Goal: Task Accomplishment & Management: Manage account settings

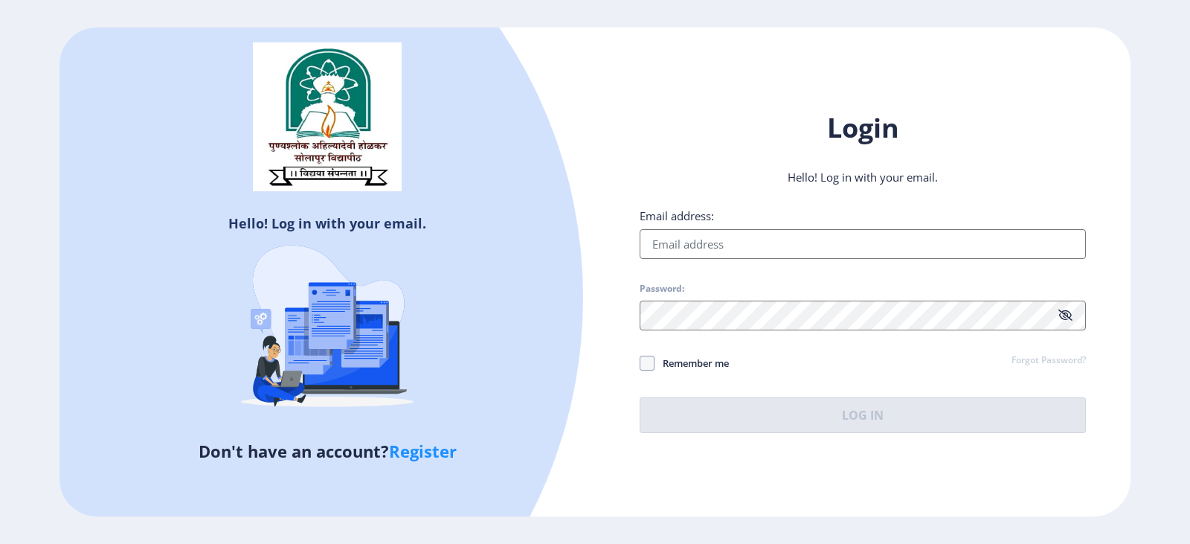
click at [415, 457] on link "Register" at bounding box center [423, 451] width 68 height 22
click at [735, 251] on input "Email address:" at bounding box center [863, 244] width 446 height 30
paste input "culturalaffairs"
type input "culturalaffairs"
click at [603, 283] on div "Login Hello! Log in with your email. Email address: culturalaffairs Password: R…" at bounding box center [862, 271] width 535 height 367
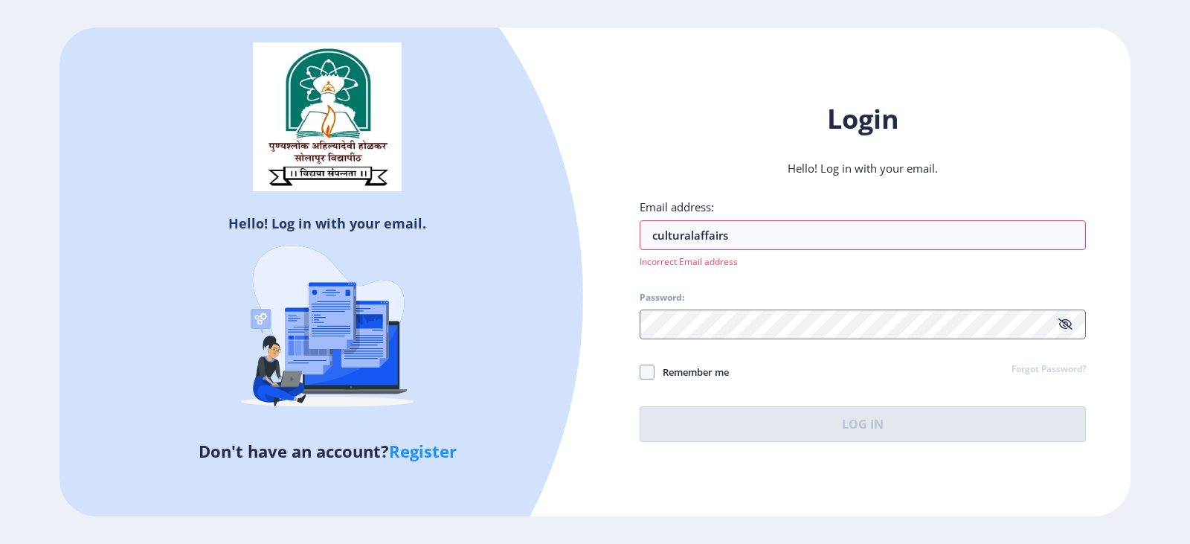
click at [432, 451] on link "Register" at bounding box center [423, 451] width 68 height 22
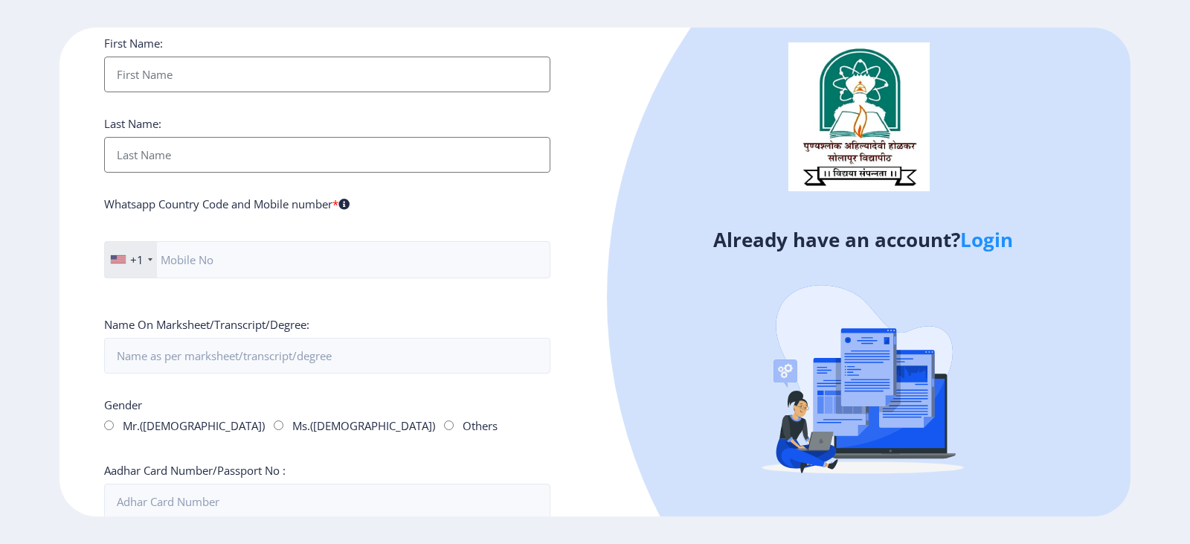
scroll to position [60, 0]
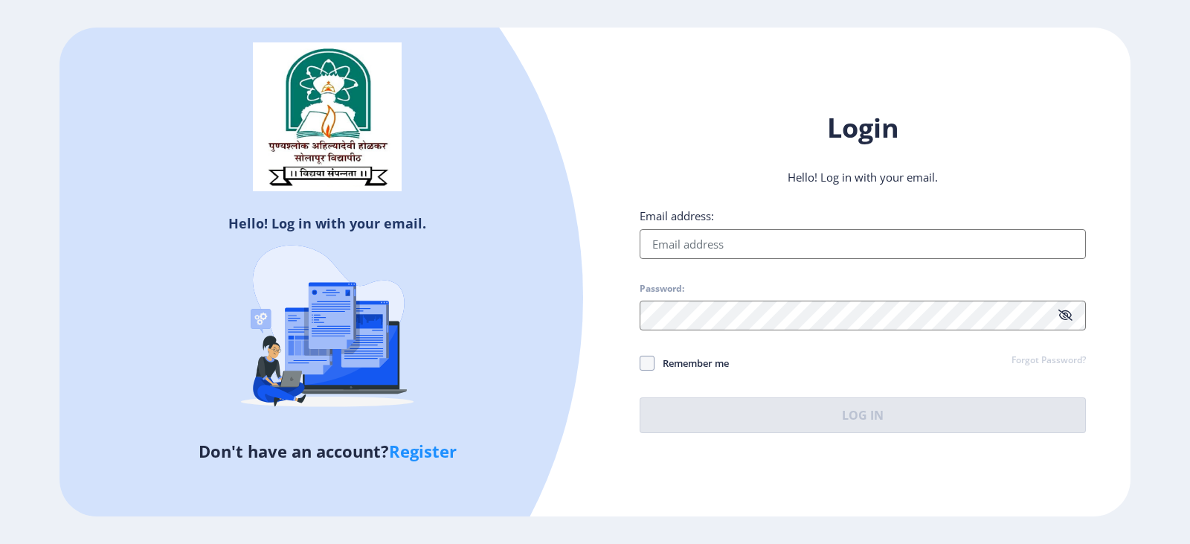
click at [1043, 361] on link "Forgot Password?" at bounding box center [1048, 360] width 74 height 13
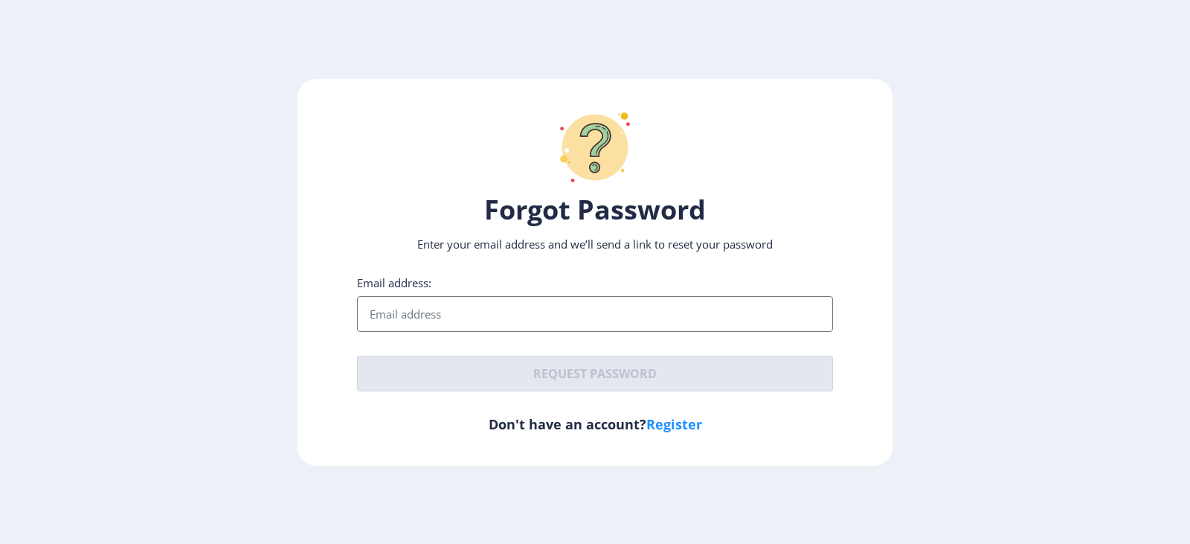
click at [484, 296] on input "Email address:" at bounding box center [595, 314] width 476 height 36
type input "[EMAIL_ADDRESS][DOMAIN_NAME]"
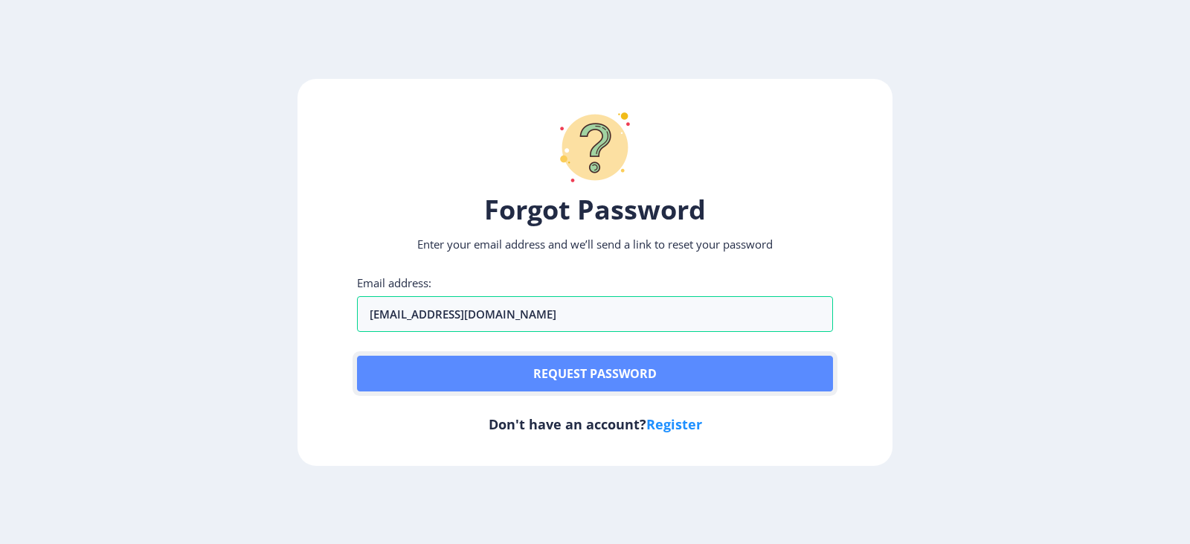
click at [514, 369] on button "Request password" at bounding box center [595, 373] width 476 height 36
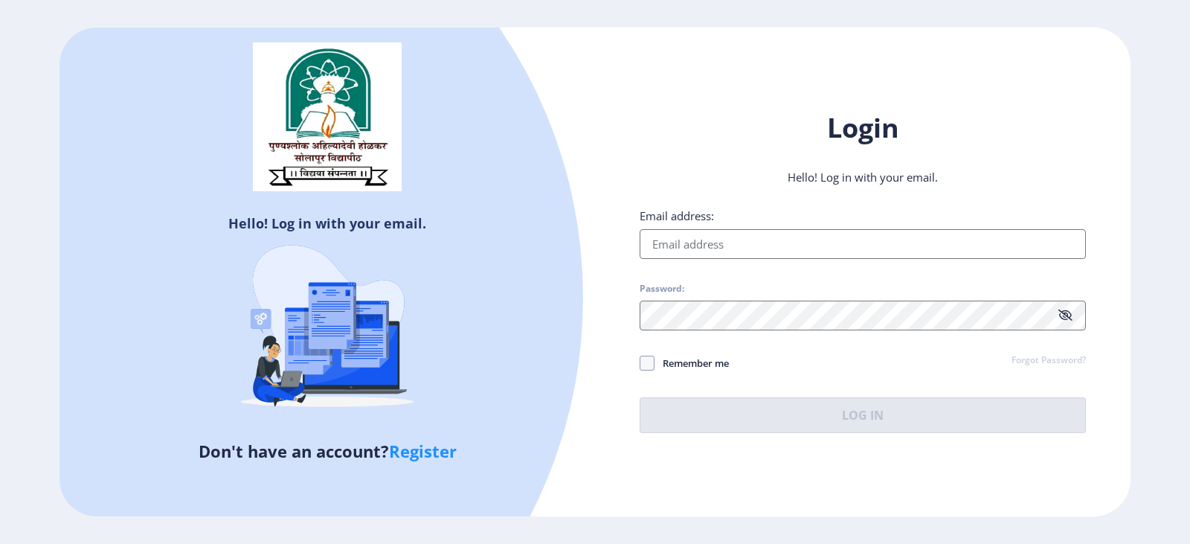
click at [1042, 361] on link "Forgot Password?" at bounding box center [1048, 360] width 74 height 13
